Goal: Use online tool/utility: Utilize a website feature to perform a specific function

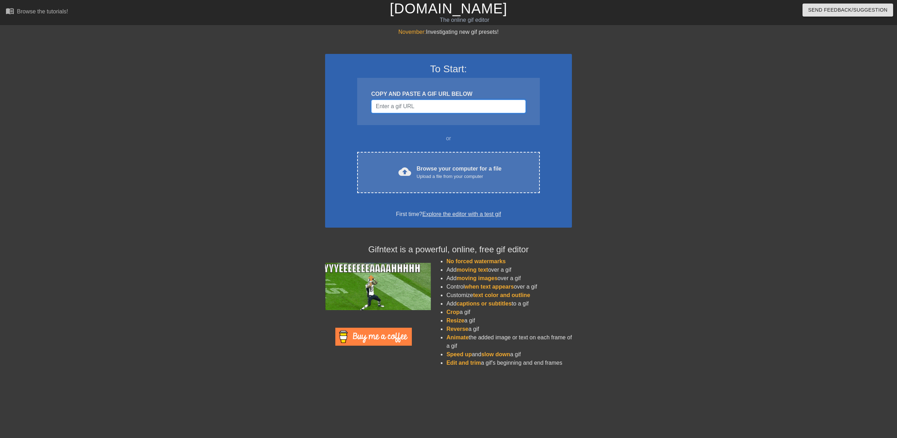
click at [392, 104] on input "Username" at bounding box center [448, 106] width 154 height 13
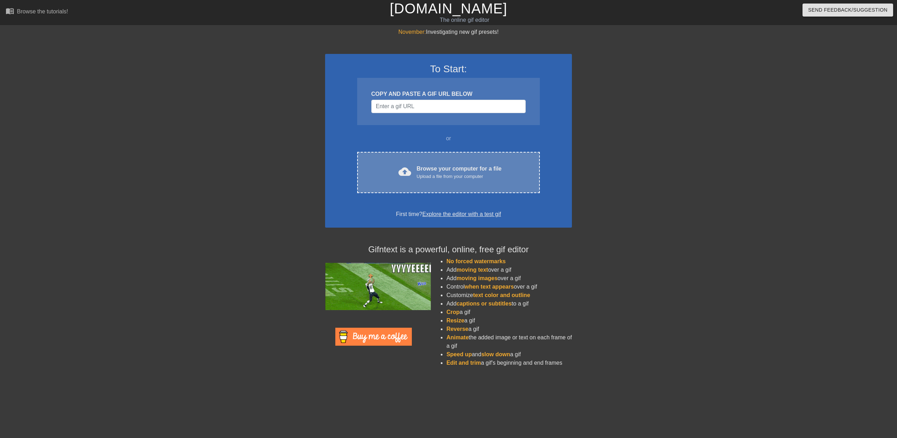
click at [417, 166] on div "cloud_upload Browse your computer for a file Upload a file from your computer" at bounding box center [448, 173] width 153 height 16
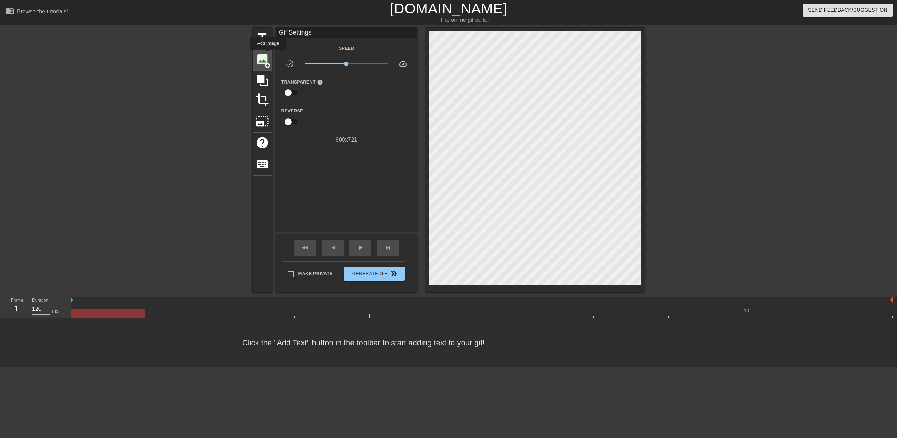
click at [262, 60] on span "image" at bounding box center [262, 59] width 13 height 13
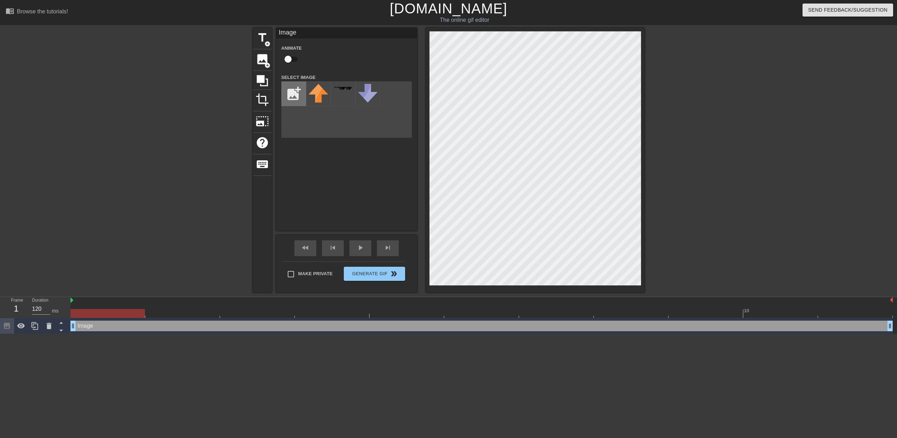
click at [291, 95] on input "file" at bounding box center [294, 94] width 24 height 24
type input "C:\fakepath\ZapPokeEdit.png"
click at [315, 98] on img at bounding box center [318, 94] width 20 height 20
click at [133, 313] on div at bounding box center [107, 313] width 74 height 9
click at [854, 329] on div "Image drag_handle drag_handle" at bounding box center [481, 326] width 822 height 11
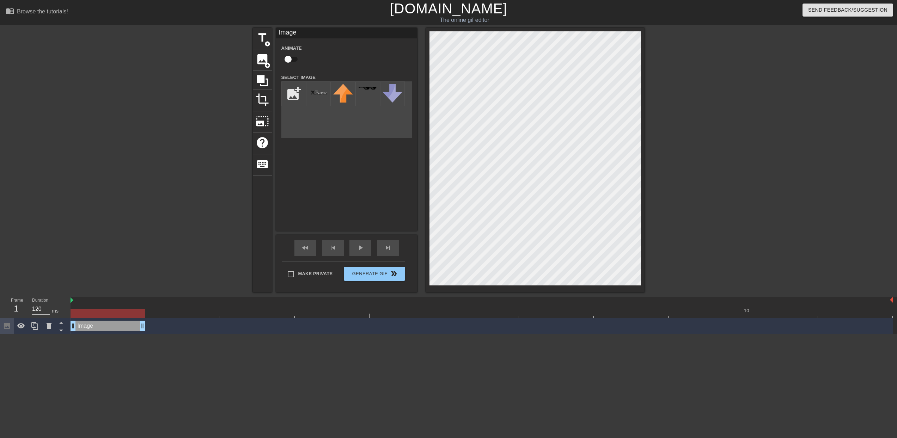
drag, startPoint x: 888, startPoint y: 325, endPoint x: 115, endPoint y: 314, distance: 772.3
click at [115, 314] on div "10 Image drag_handle drag_handle" at bounding box center [483, 315] width 826 height 37
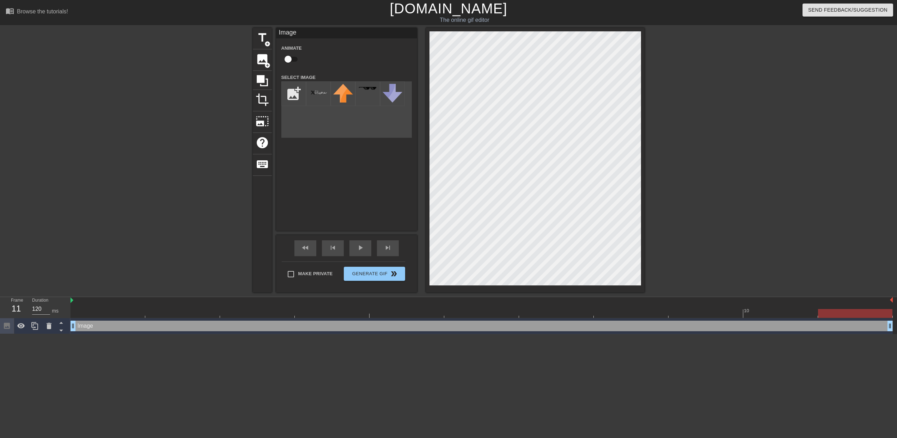
drag, startPoint x: 295, startPoint y: 328, endPoint x: 894, endPoint y: 330, distance: 598.9
click at [894, 330] on div "Image drag_handle drag_handle" at bounding box center [483, 326] width 826 height 16
click at [22, 326] on icon at bounding box center [21, 326] width 8 height 8
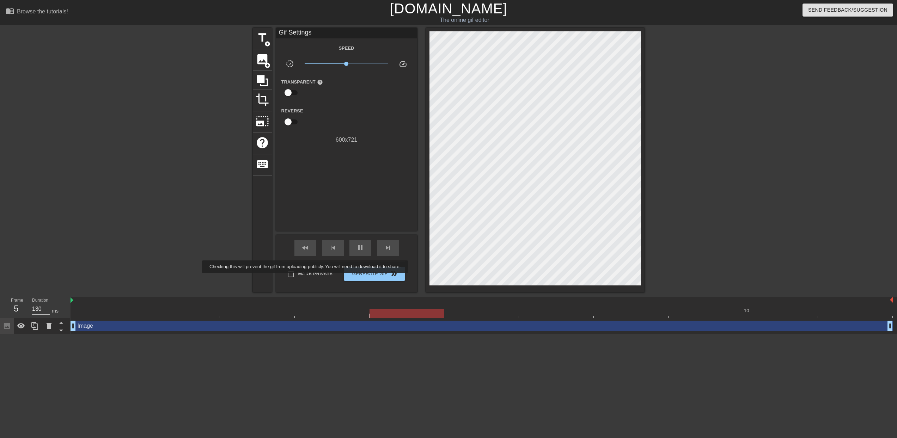
type input "120"
click at [306, 278] on label "Make Private" at bounding box center [307, 274] width 49 height 15
click at [298, 278] on input "Make Private" at bounding box center [290, 274] width 15 height 15
checkbox input "true"
click at [269, 79] on icon at bounding box center [262, 80] width 13 height 13
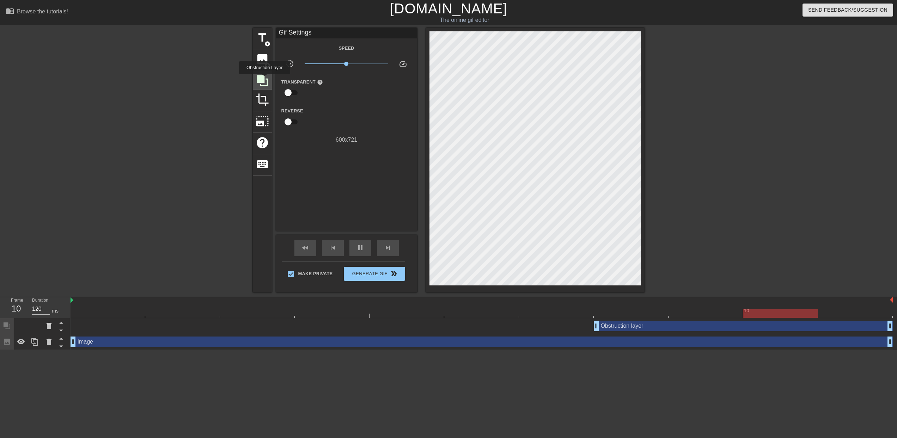
click at [263, 78] on icon at bounding box center [262, 80] width 11 height 11
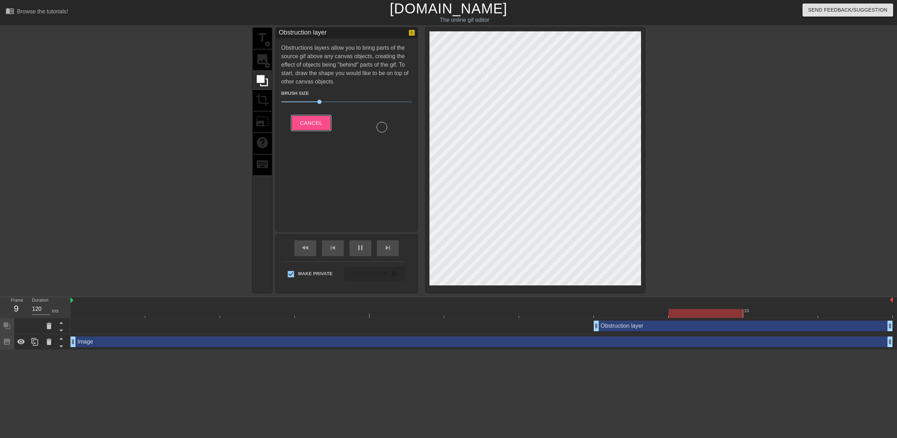
click at [320, 123] on span "Cancel" at bounding box center [311, 122] width 22 height 9
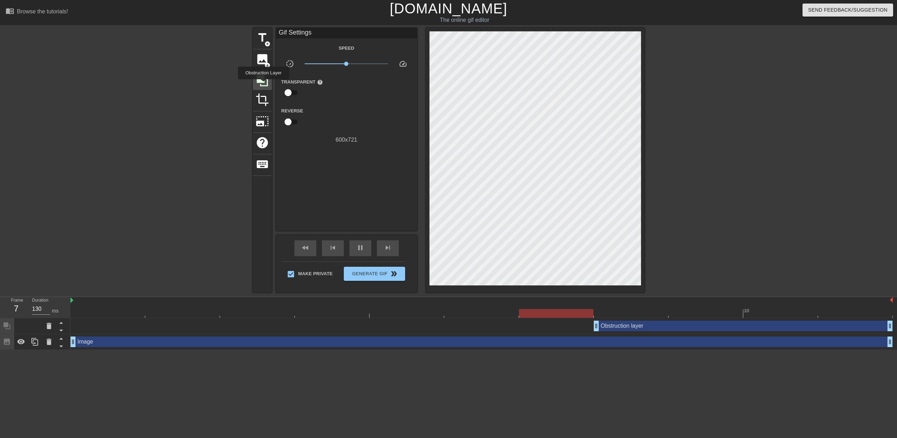
click at [263, 83] on icon at bounding box center [262, 80] width 13 height 13
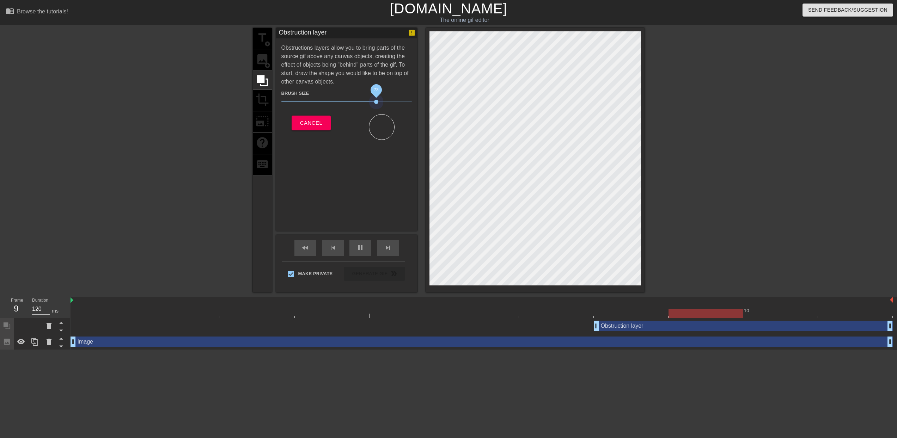
drag, startPoint x: 329, startPoint y: 98, endPoint x: 382, endPoint y: 102, distance: 52.7
click at [379, 102] on span "73" at bounding box center [346, 102] width 130 height 8
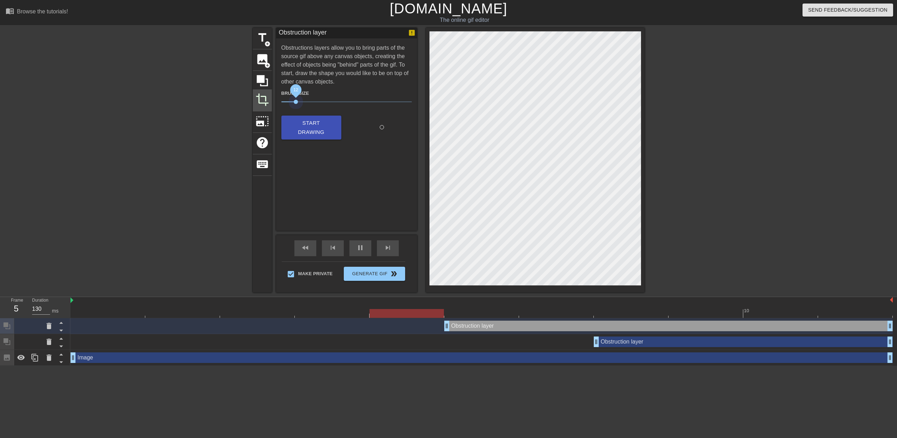
drag, startPoint x: 296, startPoint y: 103, endPoint x: 263, endPoint y: 103, distance: 33.1
click at [262, 103] on div "title add_circle image add_circle crop photo_size_select_large help keyboard Ob…" at bounding box center [449, 160] width 392 height 265
click at [260, 118] on span "photo_size_select_large" at bounding box center [262, 121] width 13 height 13
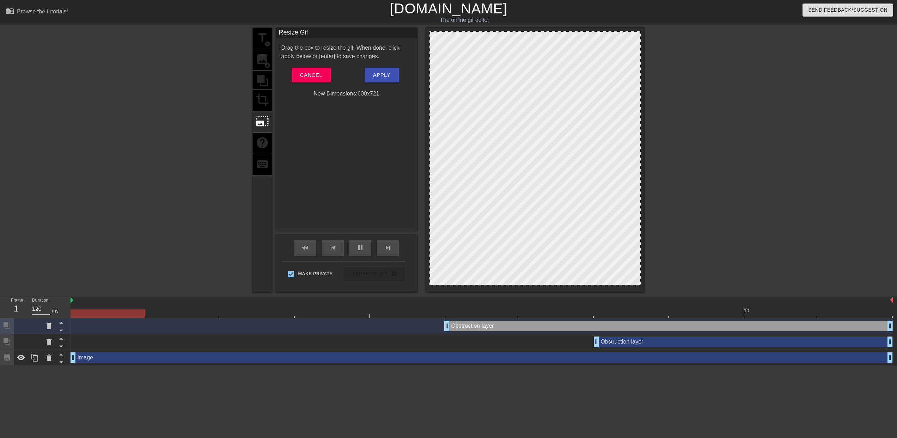
click at [260, 97] on div "title add_circle image add_circle crop photo_size_select_large help keyboard" at bounding box center [262, 160] width 19 height 265
click at [312, 73] on span "Cancel" at bounding box center [311, 74] width 22 height 9
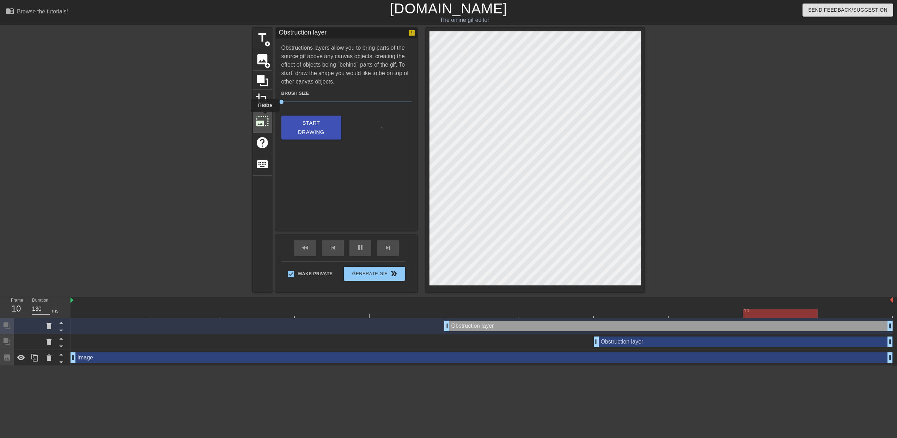
click at [264, 117] on span "photo_size_select_large" at bounding box center [262, 121] width 13 height 13
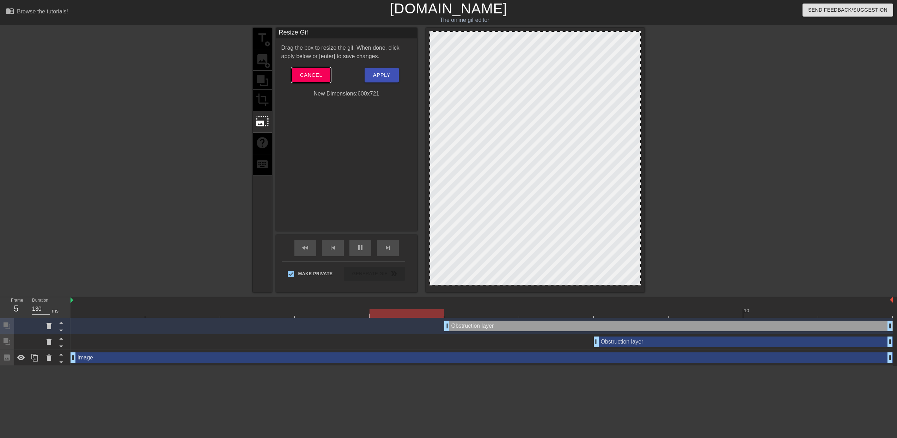
click at [316, 71] on span "Cancel" at bounding box center [311, 74] width 22 height 9
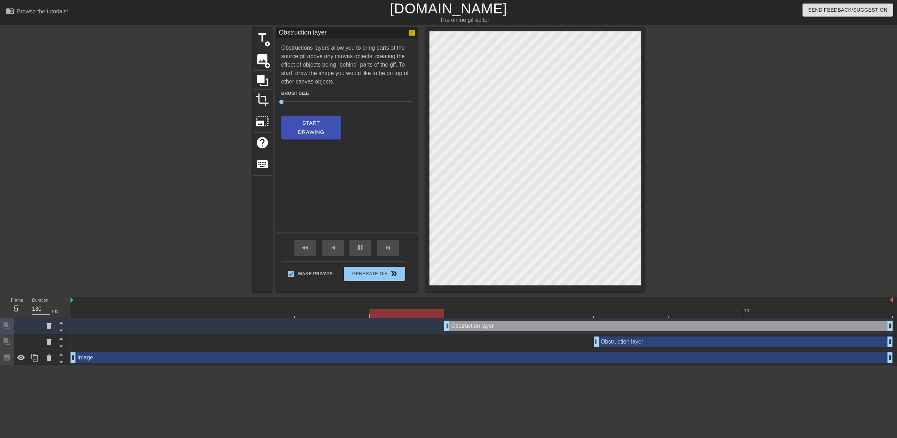
type input "120"
